Goal: Task Accomplishment & Management: Manage account settings

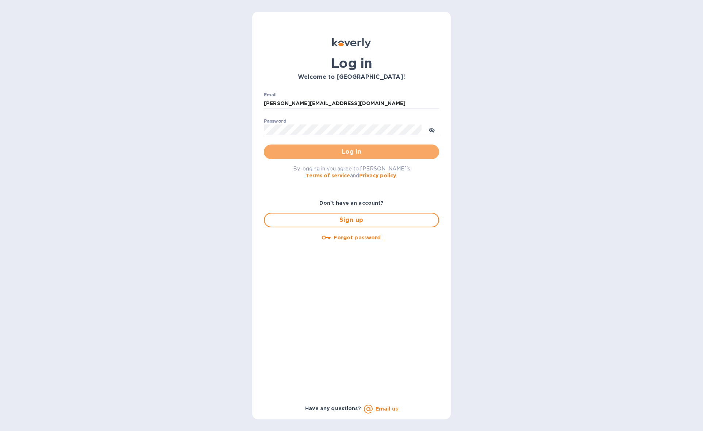
click at [371, 149] on span "Log in" at bounding box center [352, 151] width 164 height 9
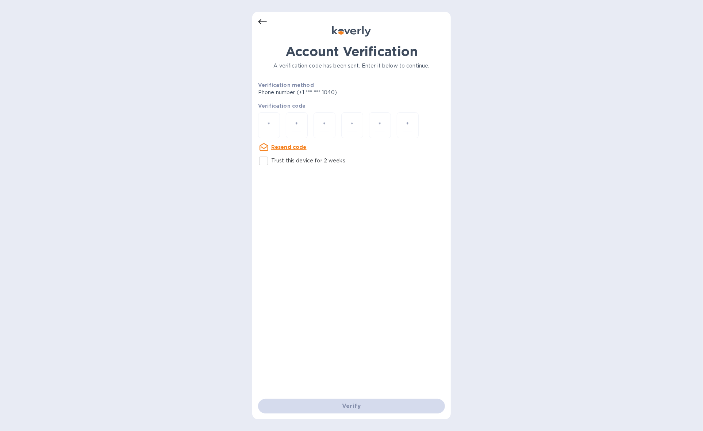
click at [271, 127] on input "number" at bounding box center [268, 126] width 9 height 14
type input "3"
type input "9"
type input "1"
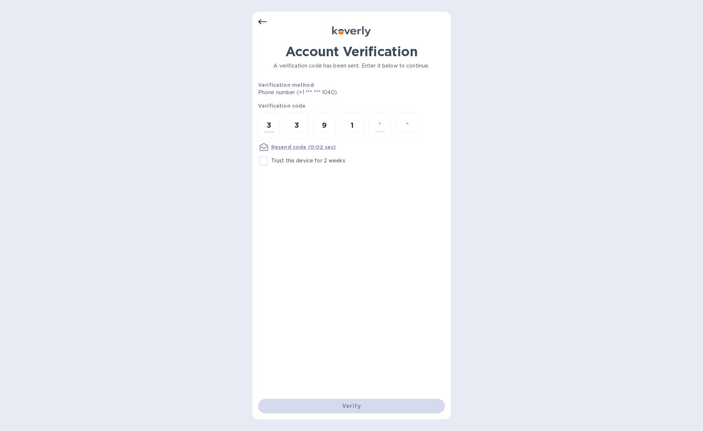
type input "9"
type input "7"
